Goal: Find specific page/section: Find specific page/section

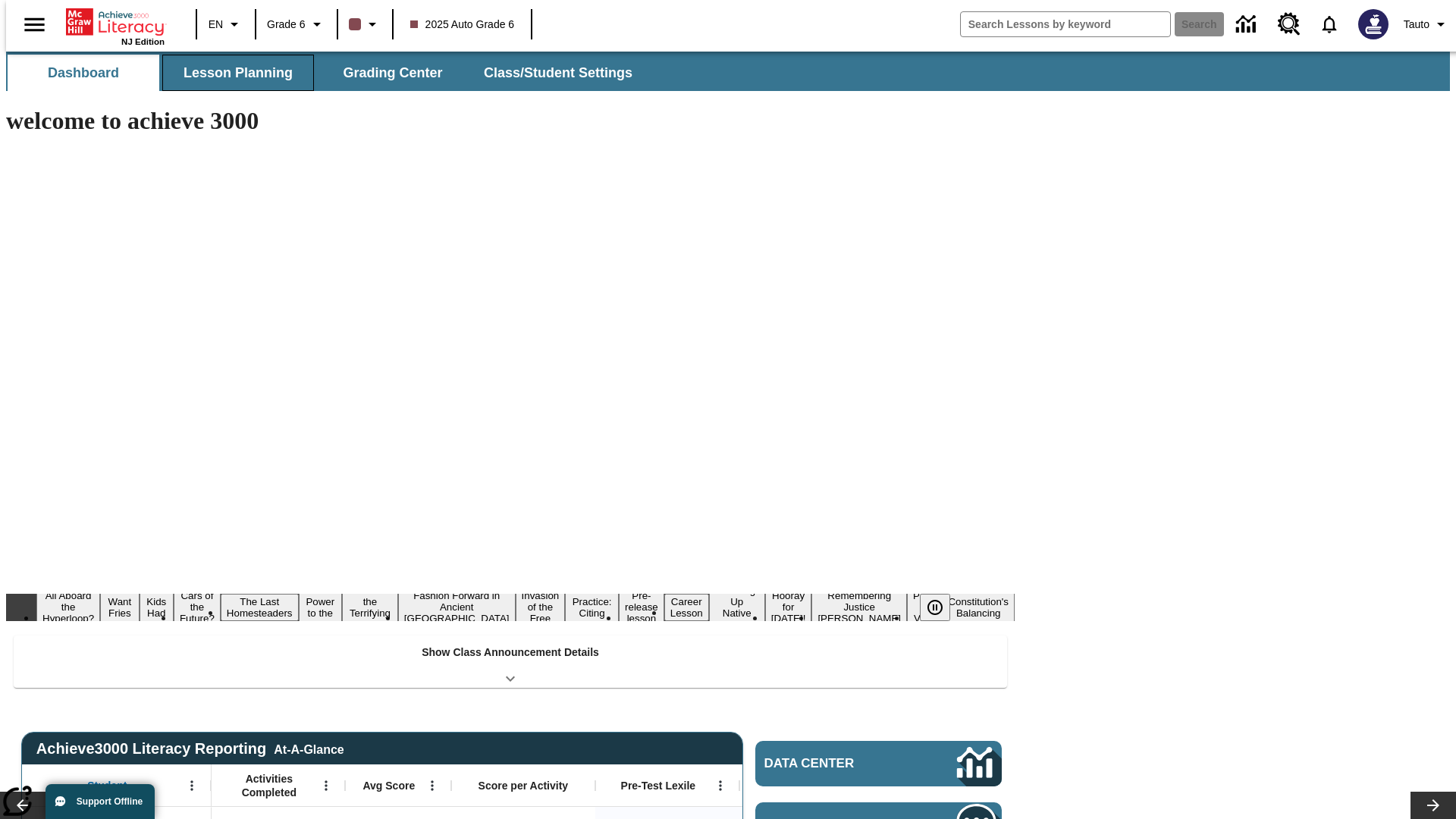
click at [232, 73] on span "Lesson Planning" at bounding box center [238, 73] width 109 height 18
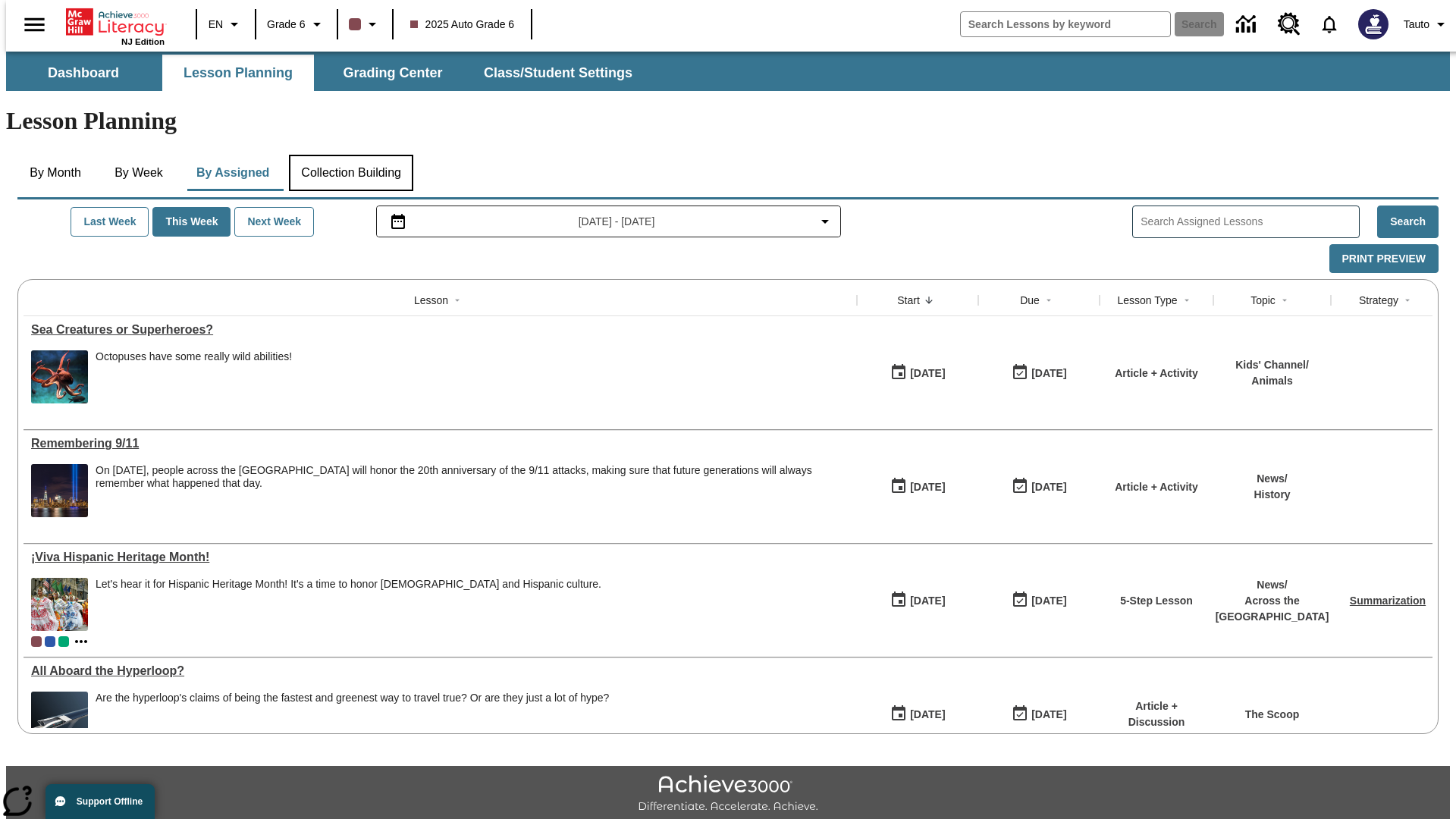
click at [350, 155] on button "Collection Building" at bounding box center [351, 173] width 124 height 37
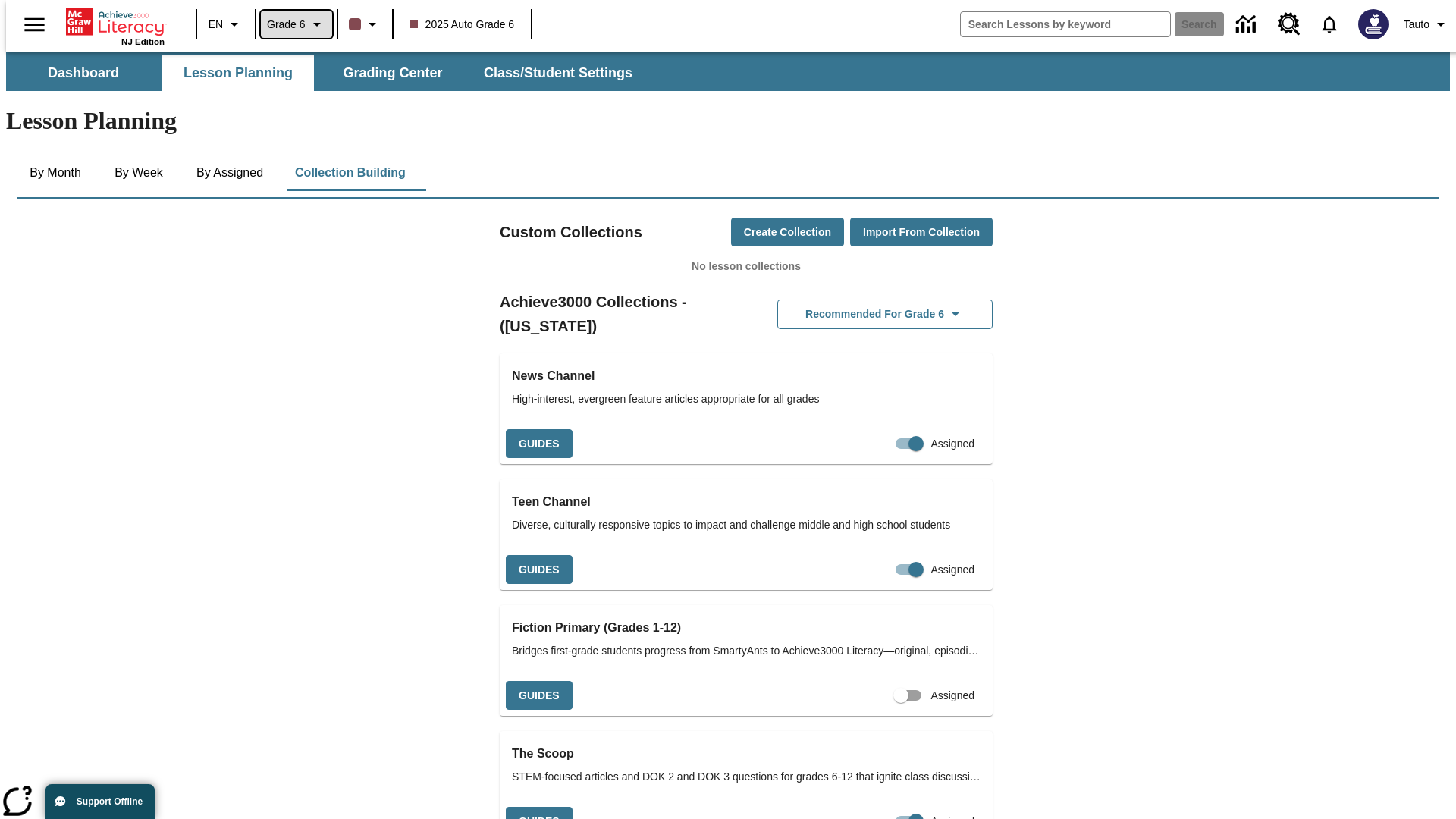
click at [291, 24] on span "Grade 6" at bounding box center [286, 24] width 39 height 16
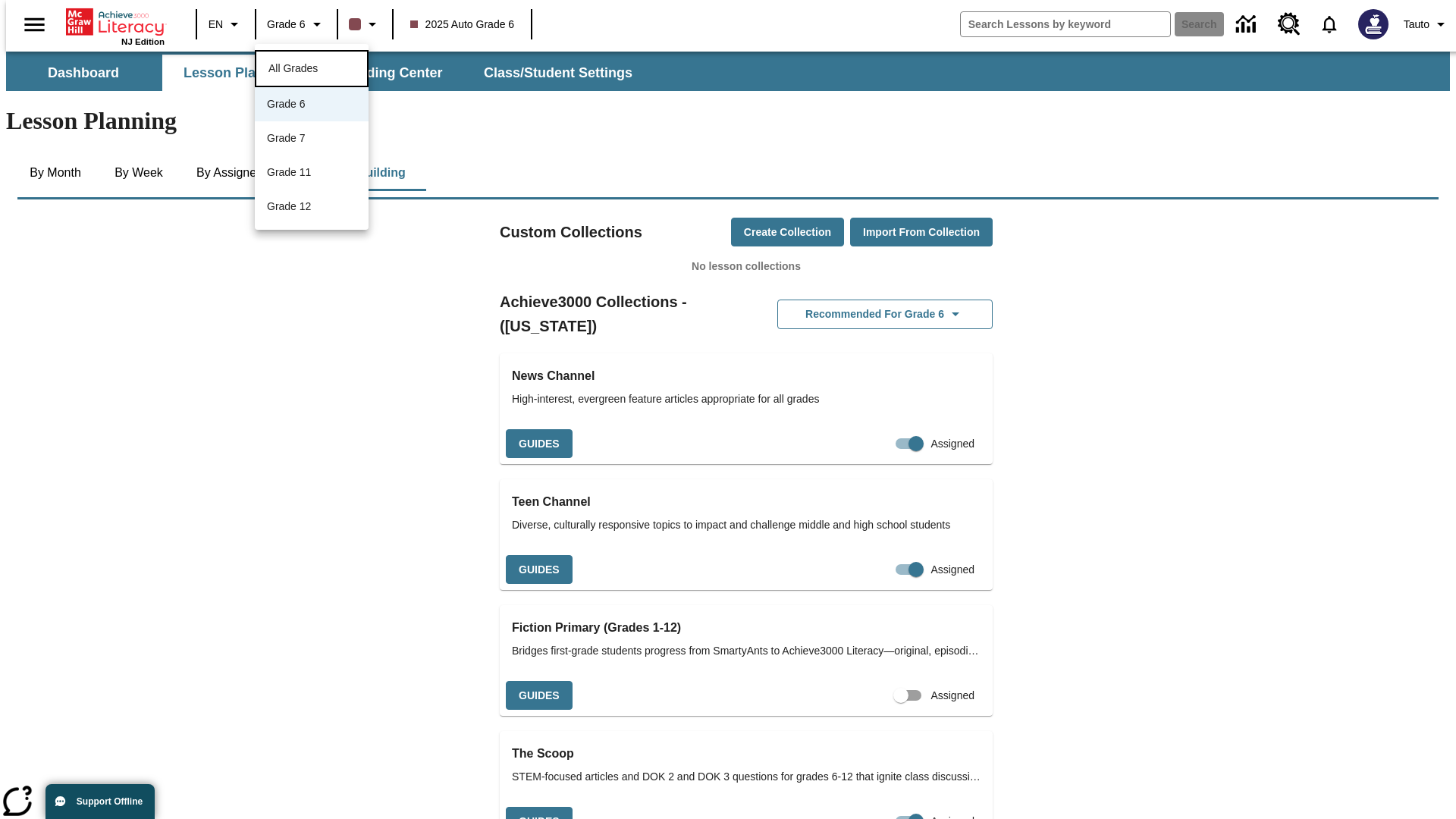
click at [312, 67] on span "All Grades" at bounding box center [293, 68] width 49 height 12
